Goal: Task Accomplishment & Management: Use online tool/utility

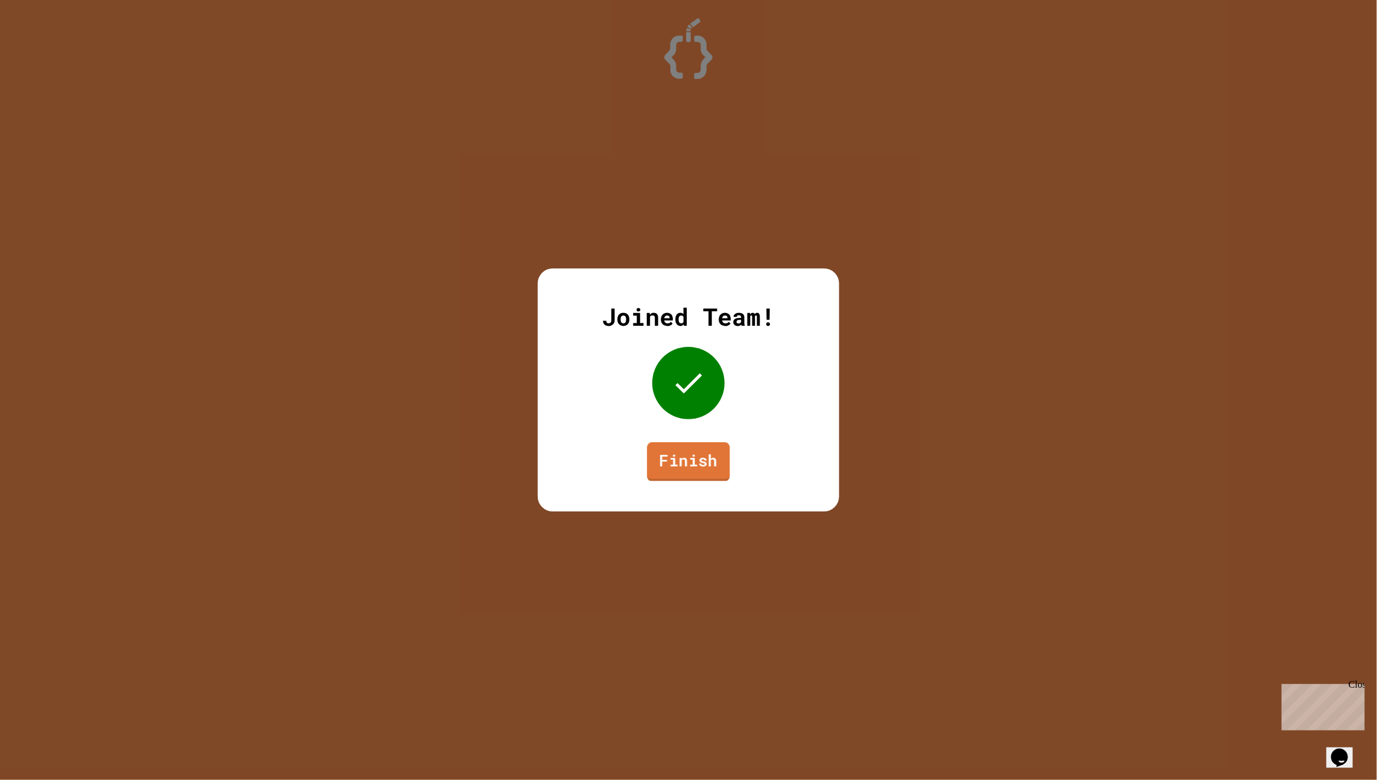
click at [682, 481] on div "Joined Team! Finish" at bounding box center [688, 389] width 301 height 243
click at [682, 473] on link "Finish" at bounding box center [689, 461] width 80 height 40
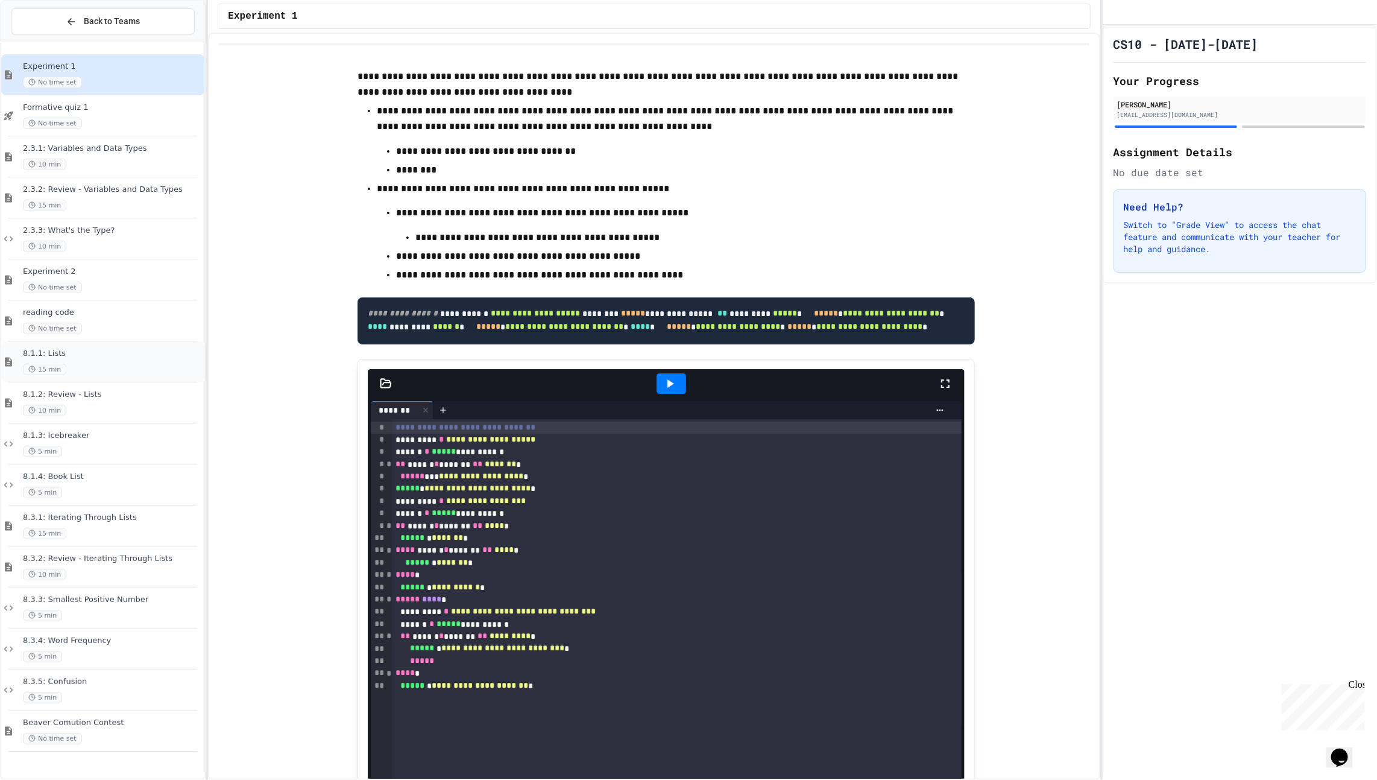
click at [46, 370] on span "15 min" at bounding box center [44, 369] width 43 height 11
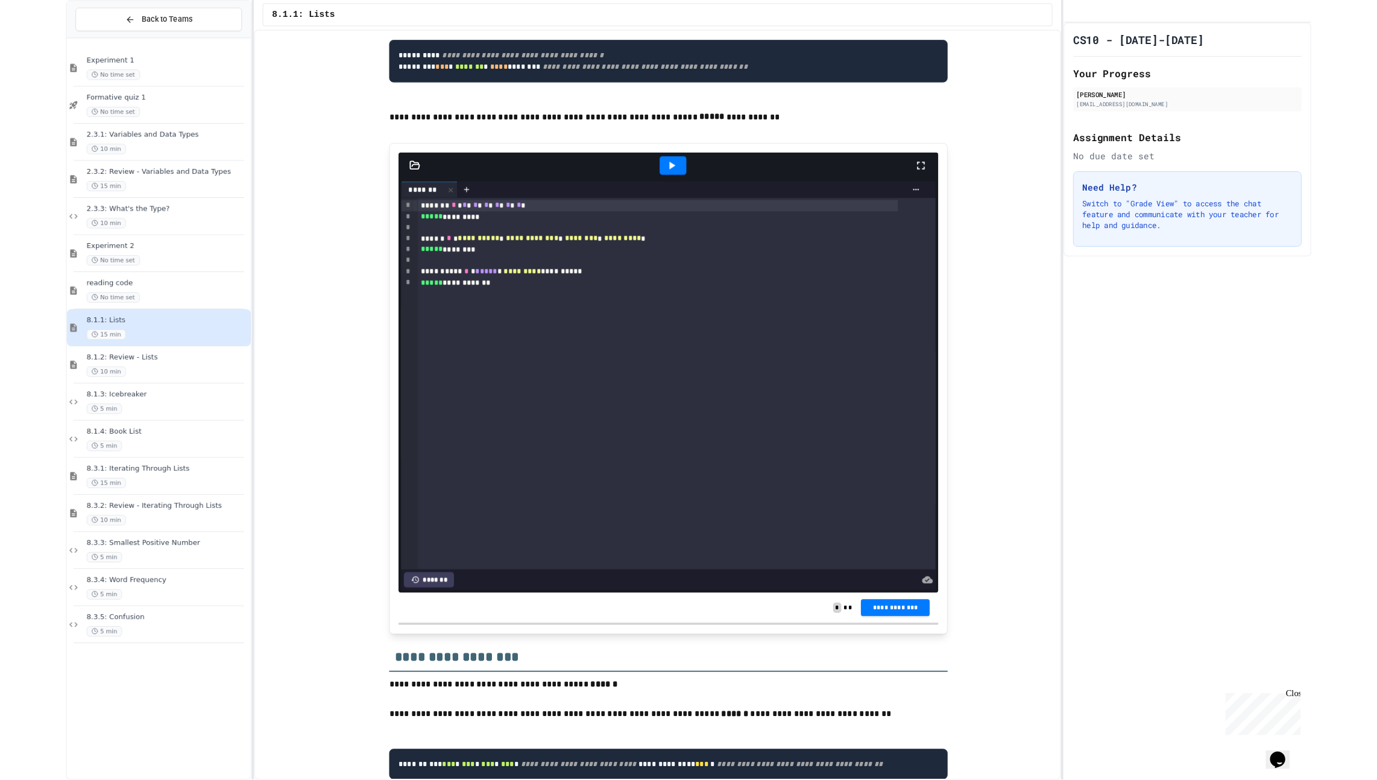
scroll to position [1809, 0]
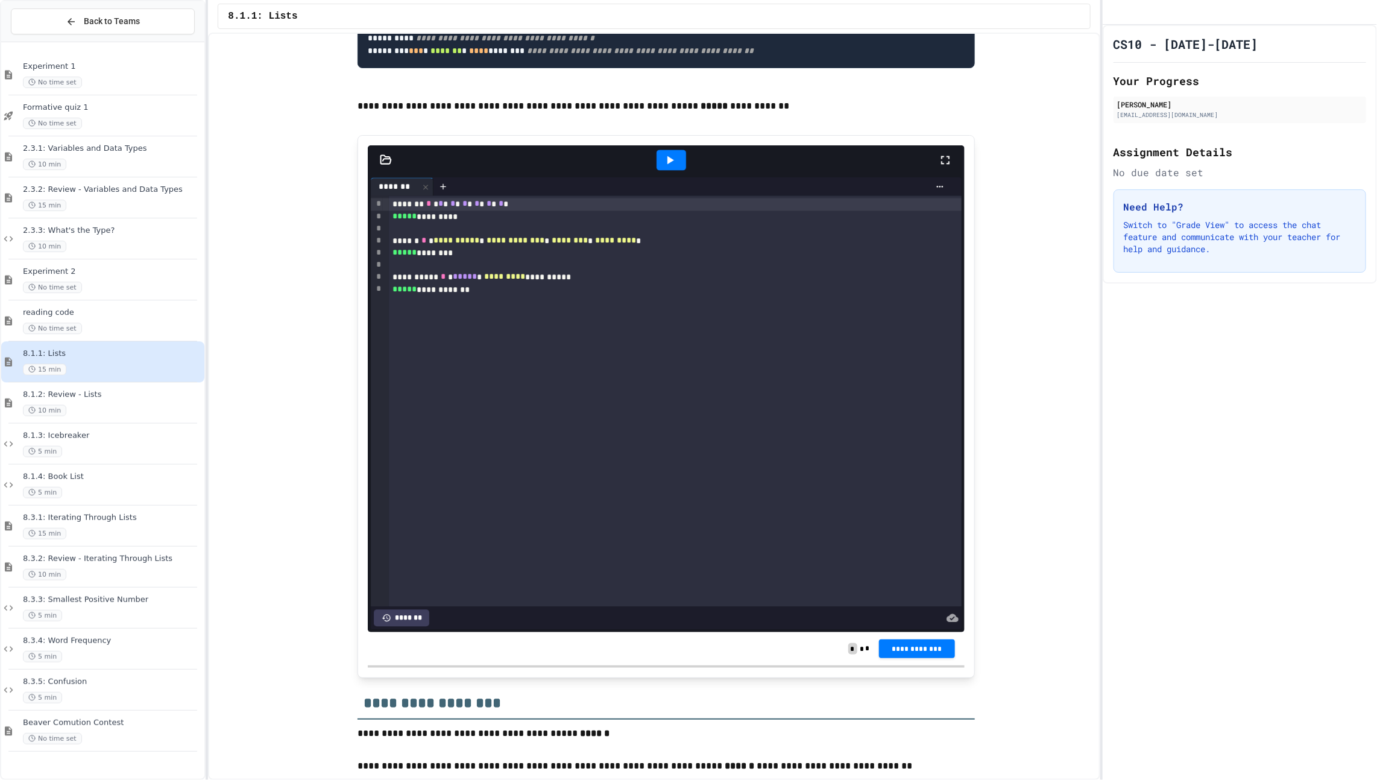
click at [584, 306] on div "**********" at bounding box center [675, 400] width 573 height 410
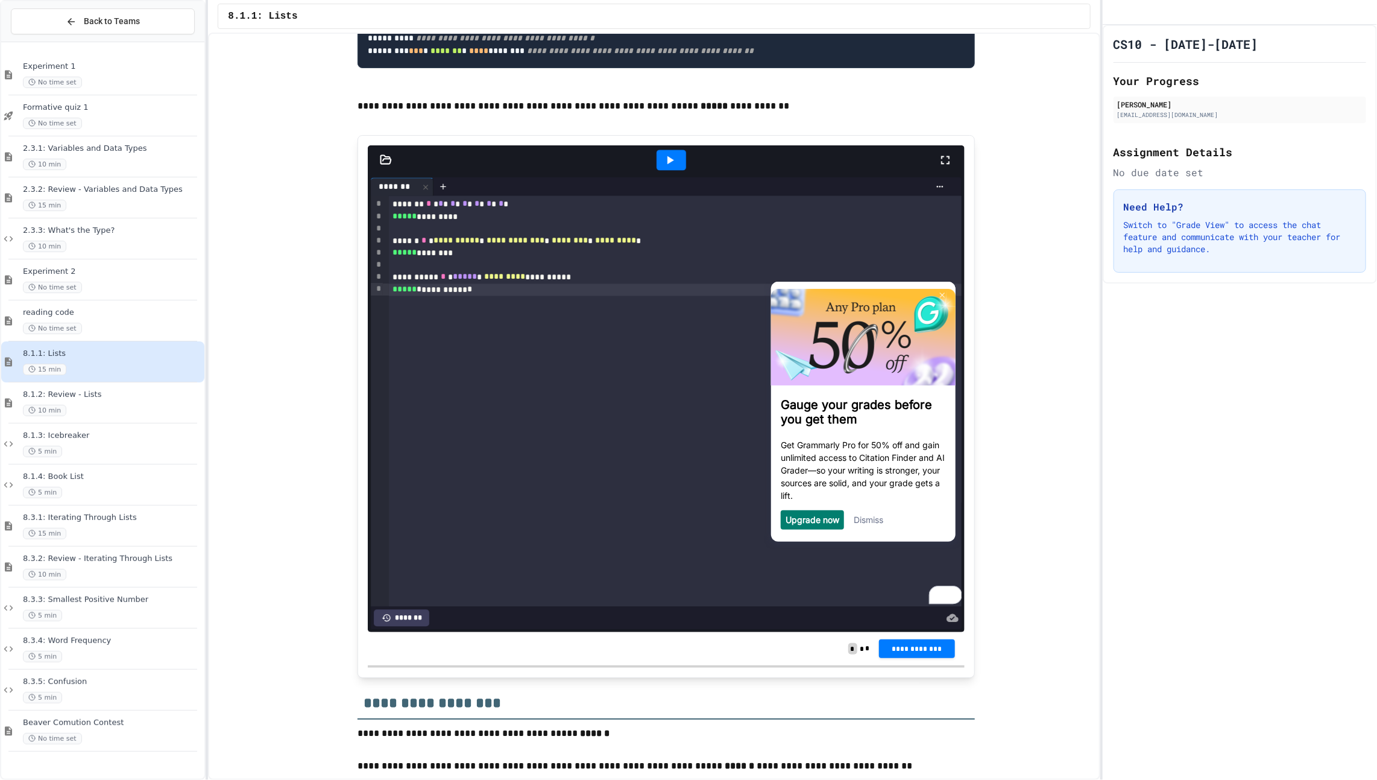
scroll to position [0, 0]
